Goal: Information Seeking & Learning: Check status

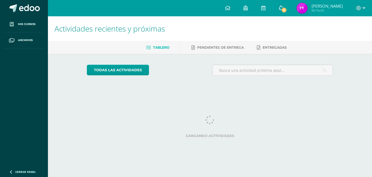
click at [287, 8] on span "6" at bounding box center [284, 10] width 6 height 6
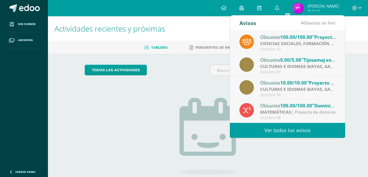
click at [314, 42] on strong "CIENCIAS SOCIALES, FORMACIÓN CIUDADANA E INTERCULTURALIDAD" at bounding box center [333, 44] width 147 height 6
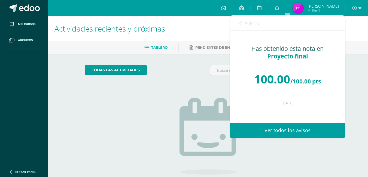
click at [242, 20] on link "Avisos" at bounding box center [249, 24] width 20 height 16
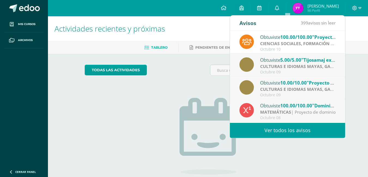
click at [278, 59] on div "Obtuviste 5.00/5.00 "Tijosamaj explicación" en CULTURAS E IDIOMAS MAYAS, GARÍFU…" at bounding box center [298, 59] width 76 height 7
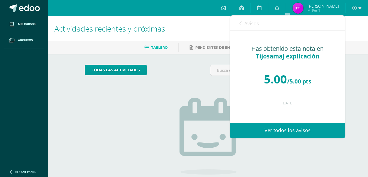
click at [239, 22] on div "Avisos 398 avisos sin leer Avisos" at bounding box center [287, 23] width 115 height 15
click at [240, 22] on icon at bounding box center [240, 23] width 2 height 4
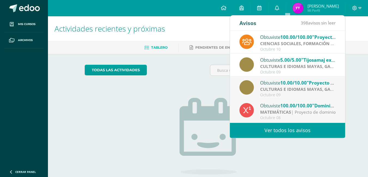
click at [275, 88] on strong "CULTURAS E IDIOMAS MAYAS, GARÍFUNA O XINCA" at bounding box center [312, 89] width 105 height 6
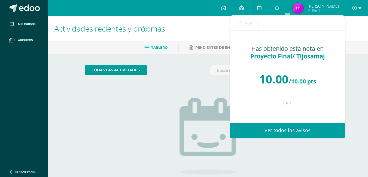
click at [240, 20] on link "Avisos" at bounding box center [249, 24] width 20 height 16
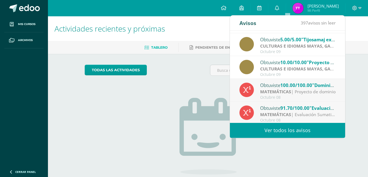
scroll to position [28, 0]
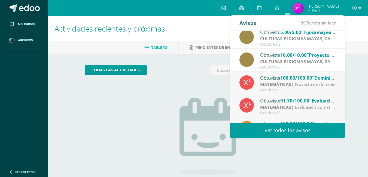
click at [317, 81] on span ""Dominio 3-Aleks(2)"" at bounding box center [335, 78] width 47 height 6
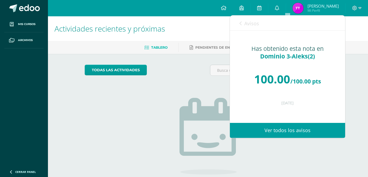
click at [237, 22] on div "Avisos 396 avisos sin leer Avisos" at bounding box center [287, 23] width 115 height 15
click at [238, 24] on div "Avisos 396 avisos sin leer Avisos" at bounding box center [287, 23] width 115 height 15
click at [240, 25] on icon at bounding box center [240, 23] width 2 height 4
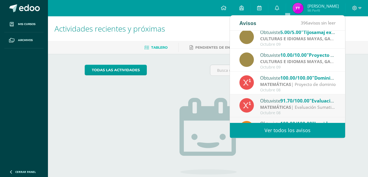
click at [260, 107] on strong "MATEMÁTICAS" at bounding box center [275, 107] width 31 height 6
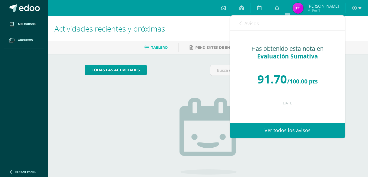
click at [241, 22] on icon at bounding box center [240, 23] width 2 height 4
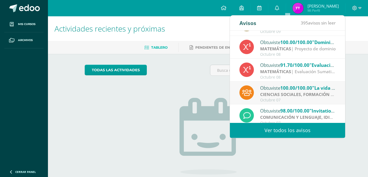
scroll to position [73, 0]
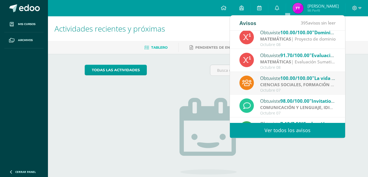
click at [320, 79] on span ""La vida diaria en el imperio romano"" at bounding box center [354, 78] width 84 height 6
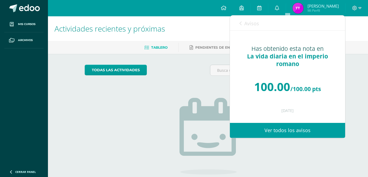
click at [243, 20] on link "Avisos" at bounding box center [249, 24] width 20 height 16
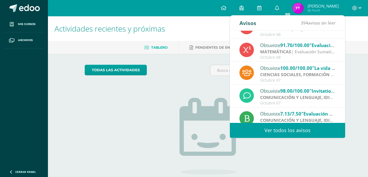
scroll to position [91, 0]
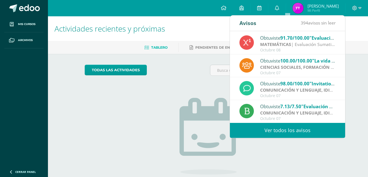
click at [316, 85] on span ""Invitation to a Friend"" at bounding box center [335, 84] width 52 height 6
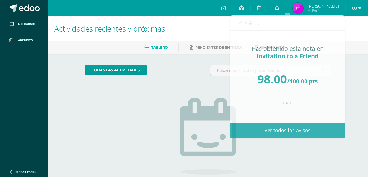
click at [321, 7] on span "[PERSON_NAME]" at bounding box center [322, 5] width 31 height 5
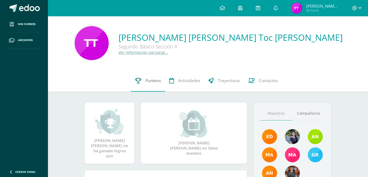
click at [151, 80] on span "Punteos" at bounding box center [153, 81] width 16 height 6
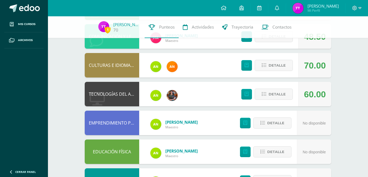
scroll to position [97, 0]
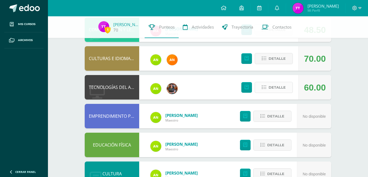
click at [276, 83] on span "Detalle" at bounding box center [276, 87] width 17 height 10
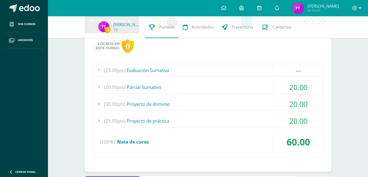
scroll to position [161, 0]
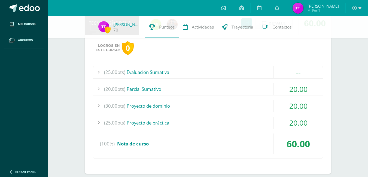
click at [206, 73] on div "(25.00pts) Evaluación Sumativa" at bounding box center [207, 72] width 229 height 12
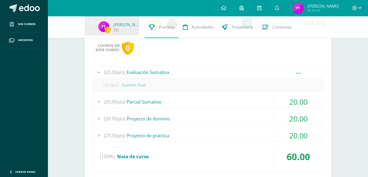
click at [206, 73] on div "(25.00pts) Evaluación Sumativa" at bounding box center [207, 72] width 229 height 12
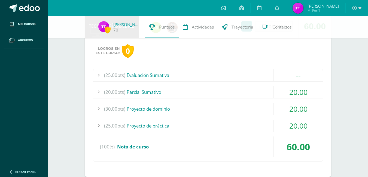
scroll to position [167, 0]
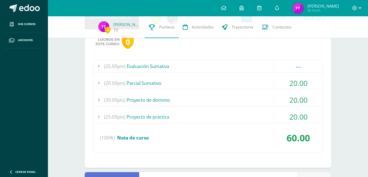
click at [254, 114] on div "(25.00pts) Proyecto de práctica" at bounding box center [207, 117] width 229 height 12
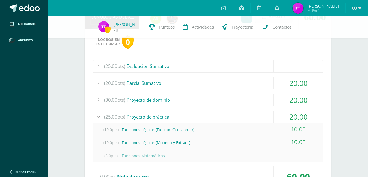
click at [254, 114] on div "(25.00pts) Proyecto de práctica" at bounding box center [207, 117] width 229 height 12
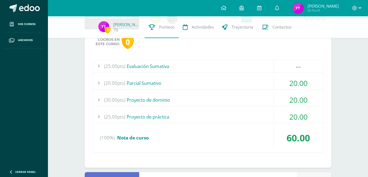
click at [256, 94] on div "(30.00pts) Proyecto de dominio" at bounding box center [207, 100] width 229 height 12
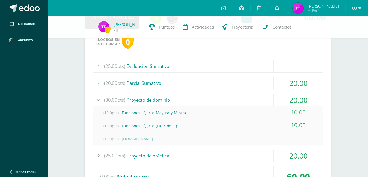
click at [256, 95] on div "(30.00pts) Proyecto de dominio" at bounding box center [207, 100] width 229 height 12
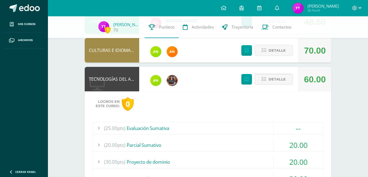
scroll to position [93, 0]
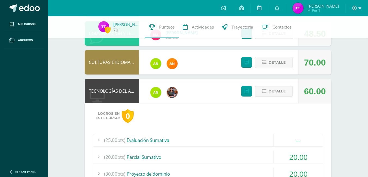
click at [262, 91] on icon at bounding box center [264, 91] width 5 height 5
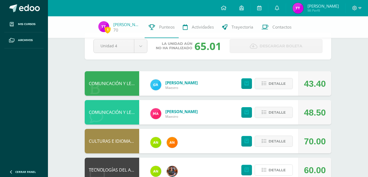
scroll to position [34, 0]
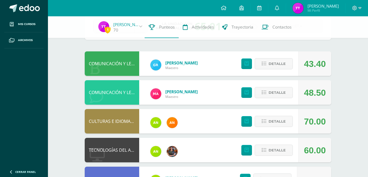
click at [269, 129] on div "Detalle" at bounding box center [265, 121] width 65 height 24
click at [288, 121] on button "Detalle" at bounding box center [273, 121] width 38 height 11
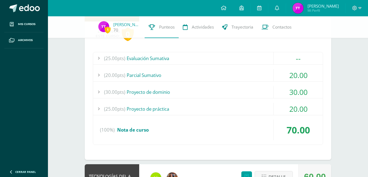
scroll to position [156, 0]
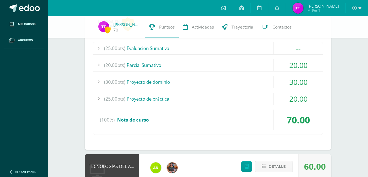
click at [259, 103] on div "(25.00pts) Proyecto de práctica" at bounding box center [207, 99] width 229 height 12
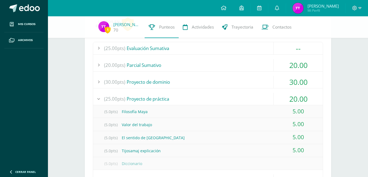
click at [259, 103] on div "(25.00pts) Proyecto de práctica" at bounding box center [207, 99] width 229 height 12
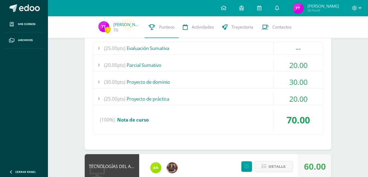
click at [251, 78] on div "(30.00pts) Proyecto de dominio" at bounding box center [207, 82] width 229 height 12
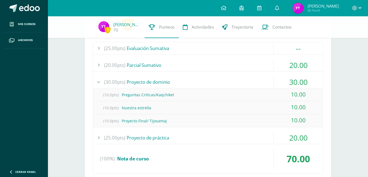
click at [251, 78] on div "(30.00pts) Proyecto de dominio" at bounding box center [207, 82] width 229 height 12
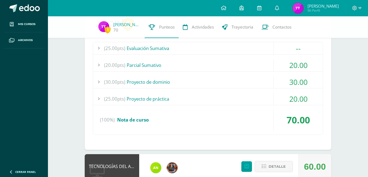
click at [247, 62] on div "(20.00pts) Parcial Sumativo" at bounding box center [207, 65] width 229 height 12
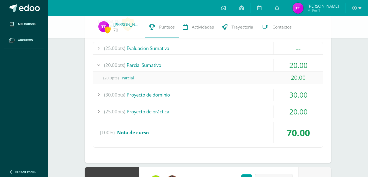
click at [247, 62] on div "(20.00pts) Parcial Sumativo" at bounding box center [207, 65] width 229 height 12
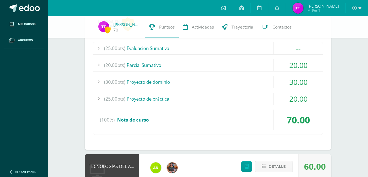
click at [240, 45] on div "(25.00pts) Evaluación Sumativa" at bounding box center [207, 48] width 229 height 12
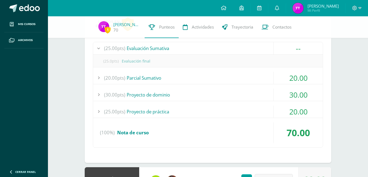
click at [240, 45] on div "(25.00pts) Evaluación Sumativa" at bounding box center [207, 48] width 229 height 12
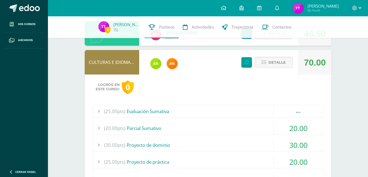
scroll to position [82, 0]
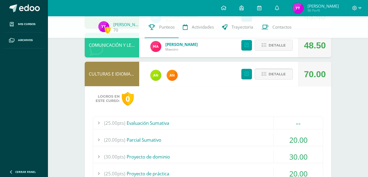
click at [266, 70] on button "Detalle" at bounding box center [273, 74] width 38 height 11
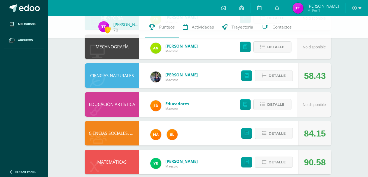
scroll to position [290, 0]
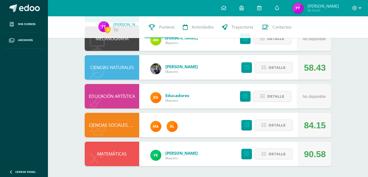
click at [285, 135] on div "Detalle" at bounding box center [265, 125] width 65 height 24
click at [269, 151] on span "Detalle" at bounding box center [276, 154] width 17 height 10
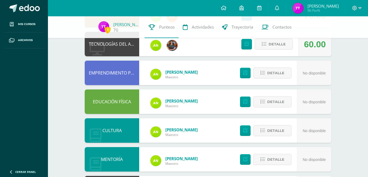
scroll to position [135, 0]
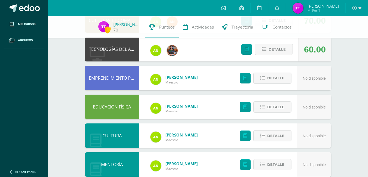
click at [368, 93] on html "Mis cursos Archivos Cerrar panel CIENCIAS NATURALES Segundo Básico "Sección A" …" at bounding box center [184, 168] width 368 height 606
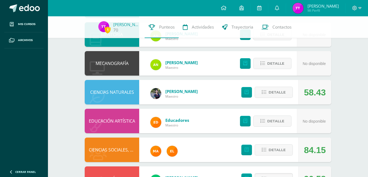
scroll to position [429, 0]
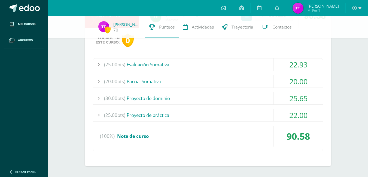
click at [224, 121] on div "(25.00pts) Proyecto de práctica" at bounding box center [207, 115] width 229 height 12
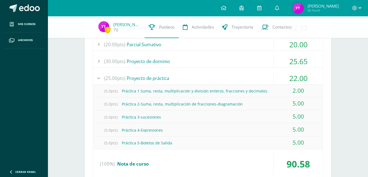
scroll to position [470, 0]
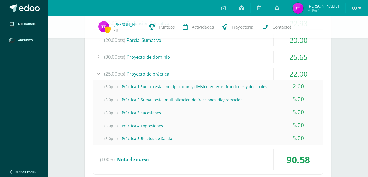
click at [293, 69] on div "22.00" at bounding box center [298, 74] width 49 height 12
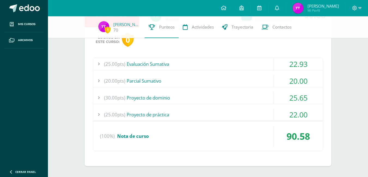
scroll to position [429, 0]
click at [288, 100] on div "25.65" at bounding box center [298, 98] width 49 height 12
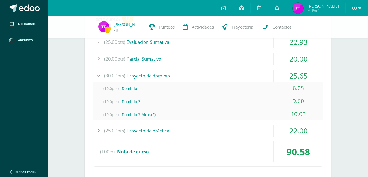
scroll to position [468, 0]
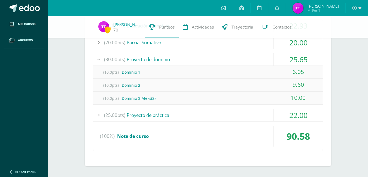
click at [279, 59] on div "25.65" at bounding box center [298, 59] width 49 height 12
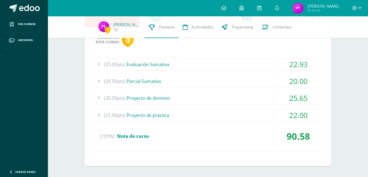
scroll to position [429, 0]
click at [266, 78] on div "(20.00pts) Parcial Sumativo" at bounding box center [207, 81] width 229 height 12
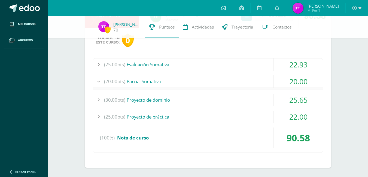
scroll to position [442, 0]
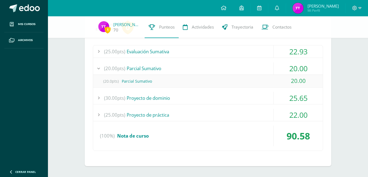
click at [265, 67] on div "(20.00pts) Parcial Sumativo" at bounding box center [207, 68] width 229 height 12
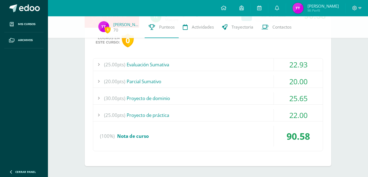
click at [258, 64] on div "(25.00pts) Evaluación Sumativa" at bounding box center [207, 65] width 229 height 12
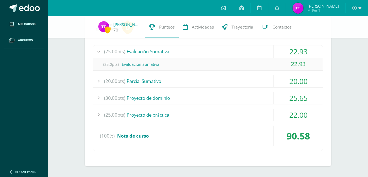
click at [253, 50] on div "(25.00pts) Evaluación Sumativa" at bounding box center [207, 51] width 229 height 12
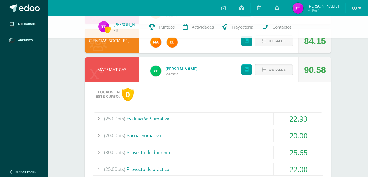
scroll to position [368, 0]
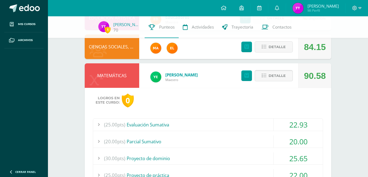
click at [283, 76] on span "Detalle" at bounding box center [276, 76] width 17 height 10
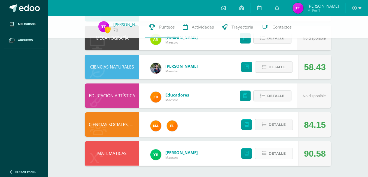
scroll to position [290, 0]
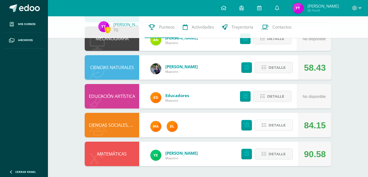
click at [259, 130] on button "Detalle" at bounding box center [273, 125] width 38 height 11
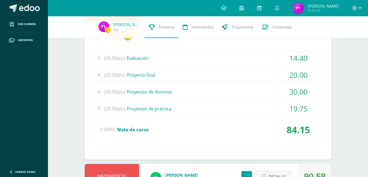
scroll to position [409, 0]
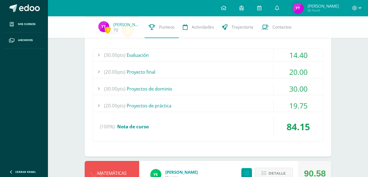
click at [293, 105] on div "19.75" at bounding box center [298, 106] width 49 height 12
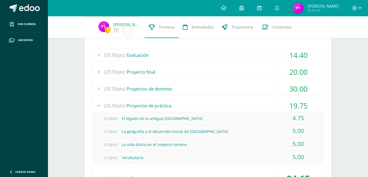
click at [293, 105] on div "19.75" at bounding box center [298, 106] width 49 height 12
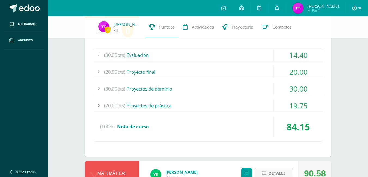
click at [287, 86] on div "30.00" at bounding box center [298, 89] width 49 height 12
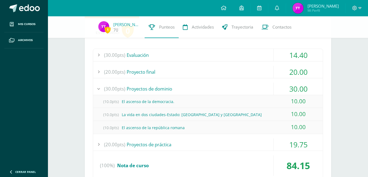
click at [287, 86] on div "30.00" at bounding box center [298, 89] width 49 height 12
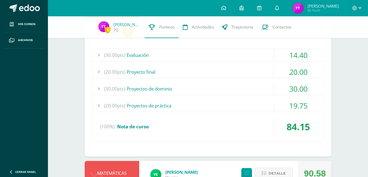
click at [290, 73] on div "20.00" at bounding box center [298, 72] width 49 height 12
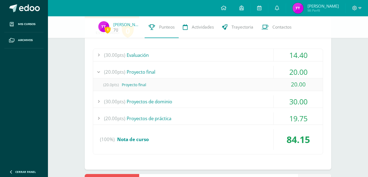
click at [290, 73] on div "20.00" at bounding box center [298, 72] width 49 height 12
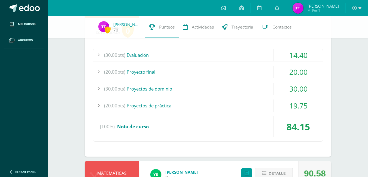
click at [284, 55] on div "14.40" at bounding box center [298, 55] width 49 height 12
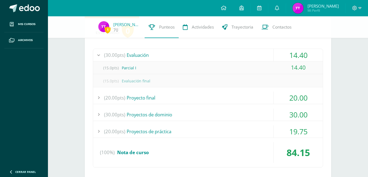
click at [284, 55] on div "14.40" at bounding box center [298, 55] width 49 height 12
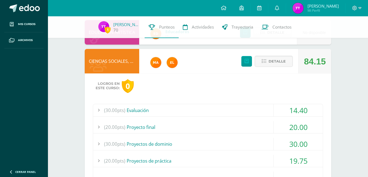
scroll to position [351, 0]
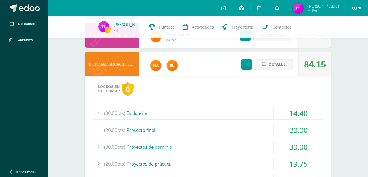
click at [262, 62] on button "Detalle" at bounding box center [273, 64] width 38 height 11
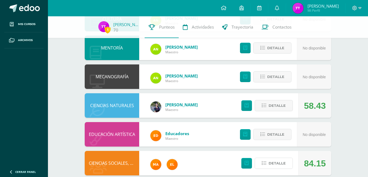
scroll to position [248, 0]
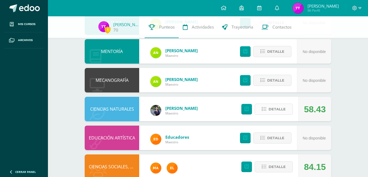
click at [280, 114] on span "Detalle" at bounding box center [276, 109] width 17 height 10
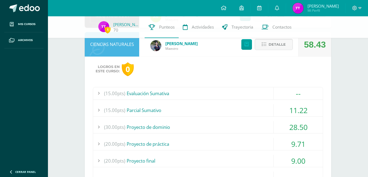
scroll to position [391, 0]
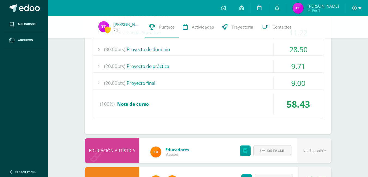
click at [251, 72] on div "(20.00pts) Proyecto de práctica 9.71" at bounding box center [207, 66] width 229 height 13
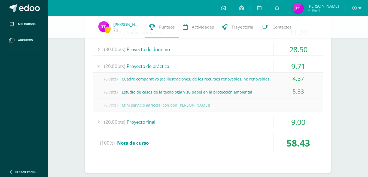
click at [243, 76] on div "(6.7pts) Cuadro comparativo (de ilustraciones) de los recursos renovables, no r…" at bounding box center [207, 79] width 229 height 12
click at [294, 66] on div "9.71" at bounding box center [298, 66] width 49 height 12
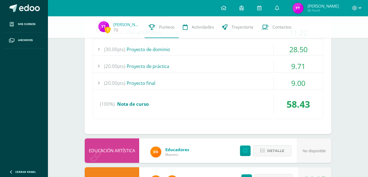
click at [280, 88] on div "9.00" at bounding box center [298, 83] width 49 height 12
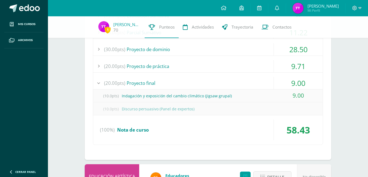
click at [280, 88] on div "9.00" at bounding box center [298, 83] width 49 height 12
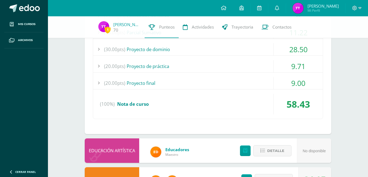
click at [274, 90] on div "(15.00pts) Evaluación Sumativa -- (15.0pts) Evaluación final" at bounding box center [208, 64] width 230 height 110
click at [271, 81] on div "(20.00pts) Proyecto final" at bounding box center [207, 83] width 229 height 12
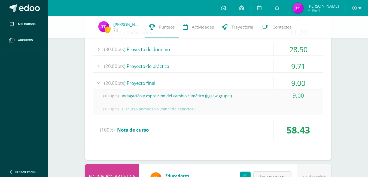
click at [271, 81] on div "(20.00pts) Proyecto final" at bounding box center [207, 83] width 229 height 12
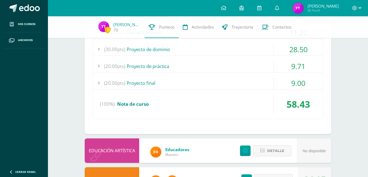
click at [266, 63] on div "(20.00pts) Proyecto de práctica" at bounding box center [207, 66] width 229 height 12
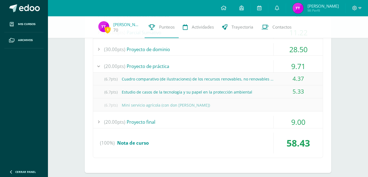
click at [266, 63] on div "(20.00pts) Proyecto de práctica" at bounding box center [207, 66] width 229 height 12
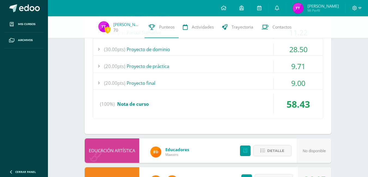
click at [273, 46] on div "(30.00pts) Proyecto de dominio" at bounding box center [207, 49] width 229 height 12
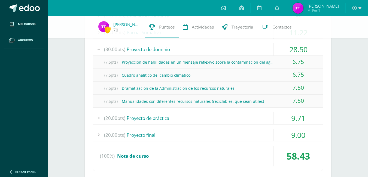
click at [273, 46] on div "(30.00pts) Proyecto de dominio" at bounding box center [207, 49] width 229 height 12
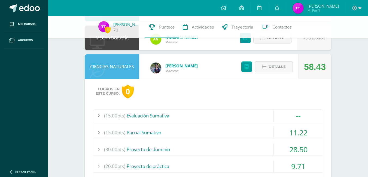
scroll to position [290, 0]
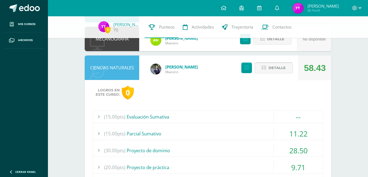
click at [269, 67] on span "Detalle" at bounding box center [276, 68] width 17 height 10
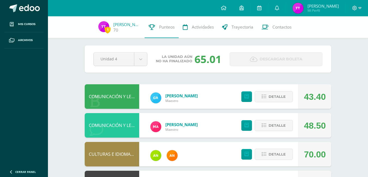
scroll to position [0, 0]
